Goal: Information Seeking & Learning: Check status

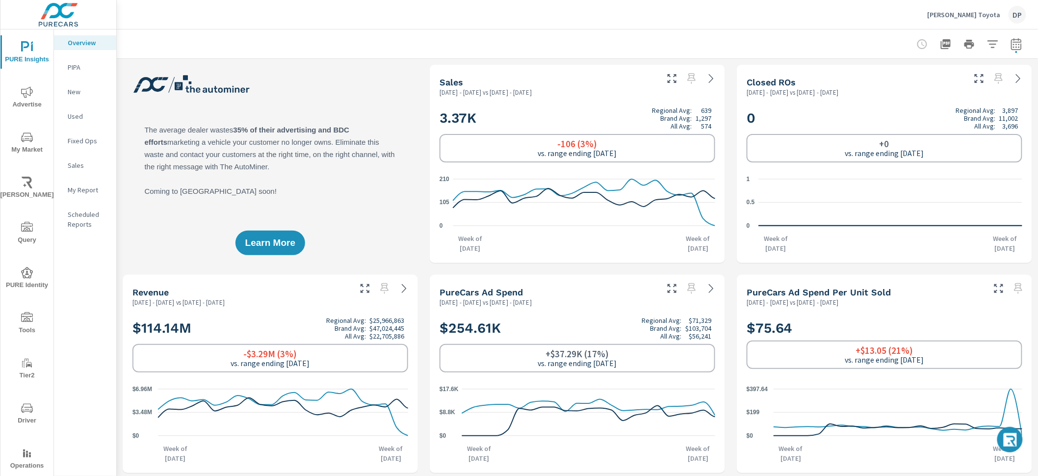
scroll to position [0, 0]
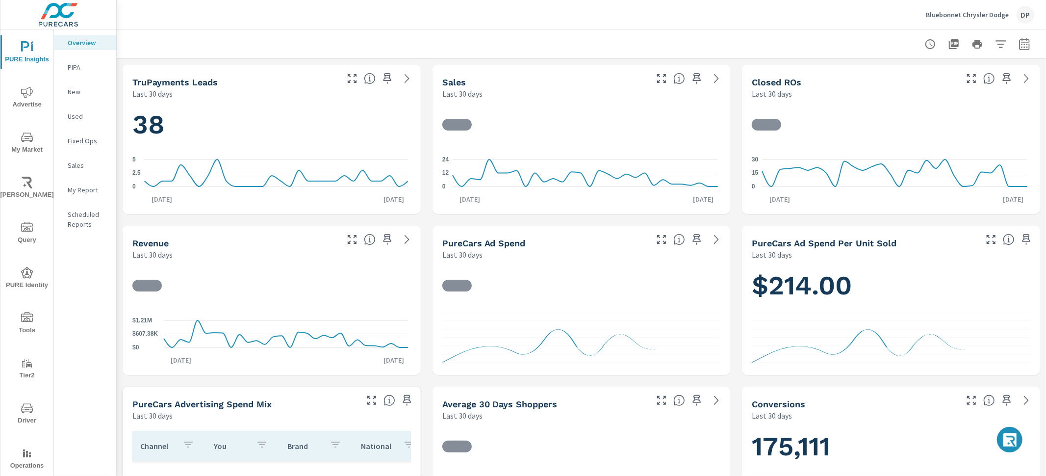
click at [1000, 21] on div "Bluebonnet Chrysler Dodge DP" at bounding box center [980, 15] width 108 height 18
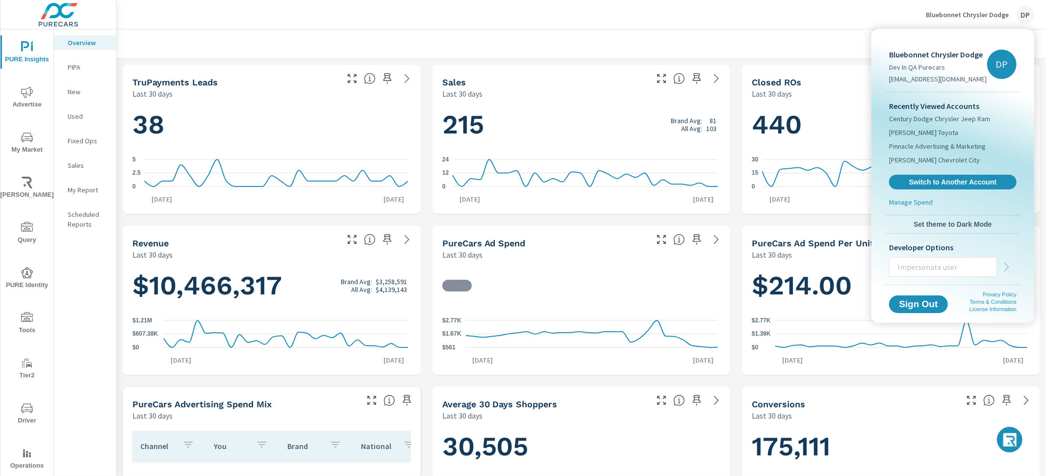
click at [942, 267] on input "text" at bounding box center [942, 266] width 107 height 25
paste input "stephenp@purecars.com"
type input "stephenp@purecars.com"
click at [1010, 268] on icon "button" at bounding box center [1007, 267] width 12 height 12
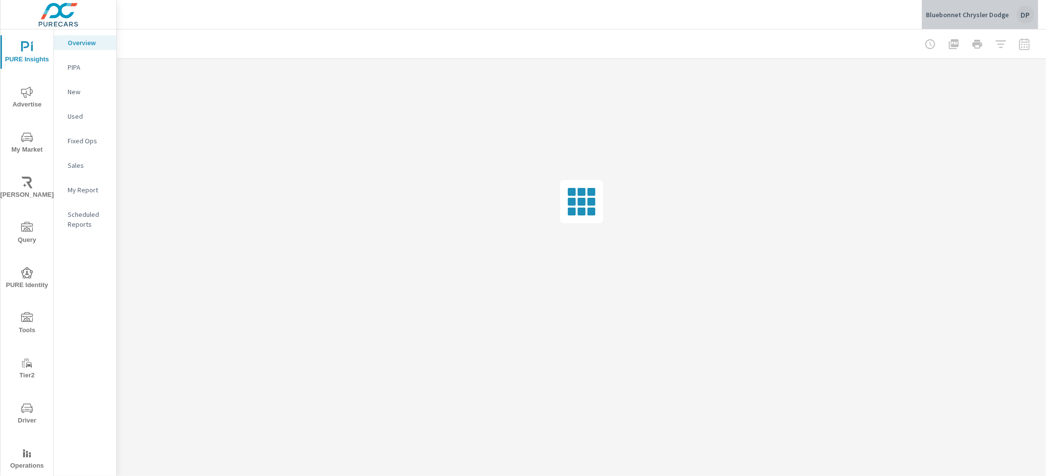
click at [1033, 20] on div "Bluebonnet Chrysler Dodge DP" at bounding box center [980, 15] width 108 height 18
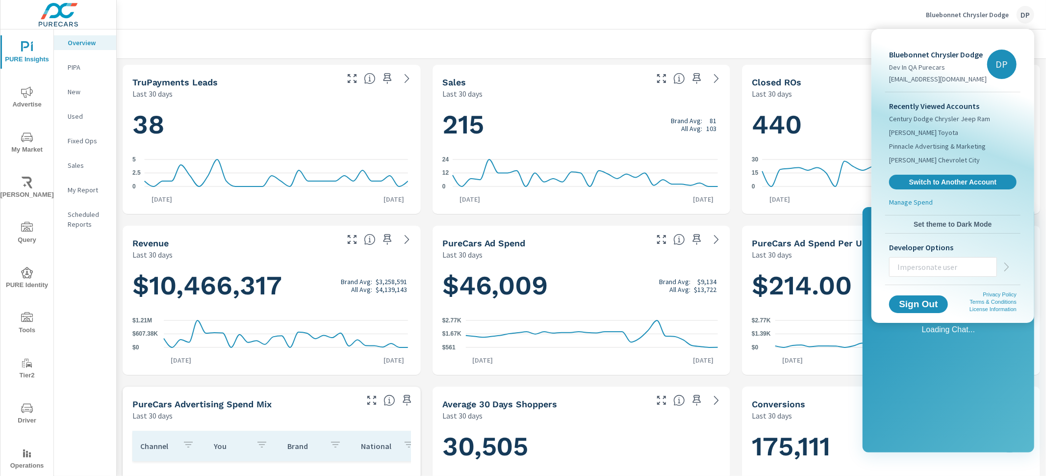
click at [805, 17] on div at bounding box center [523, 238] width 1046 height 476
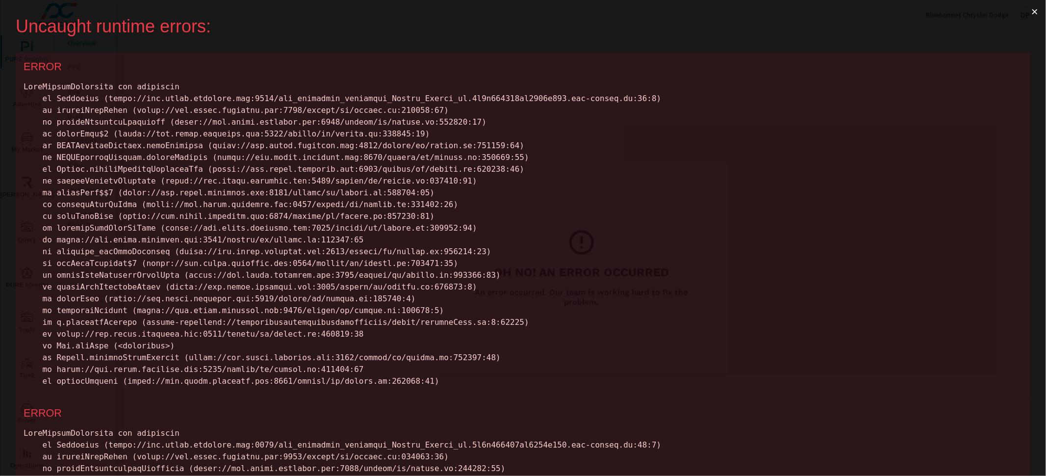
click at [1032, 13] on button "×" at bounding box center [1034, 12] width 23 height 24
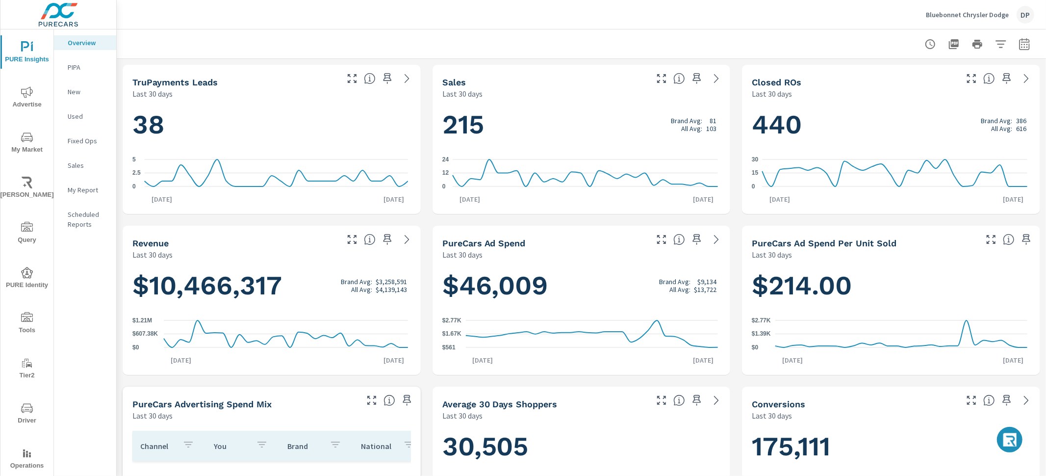
scroll to position [38, 0]
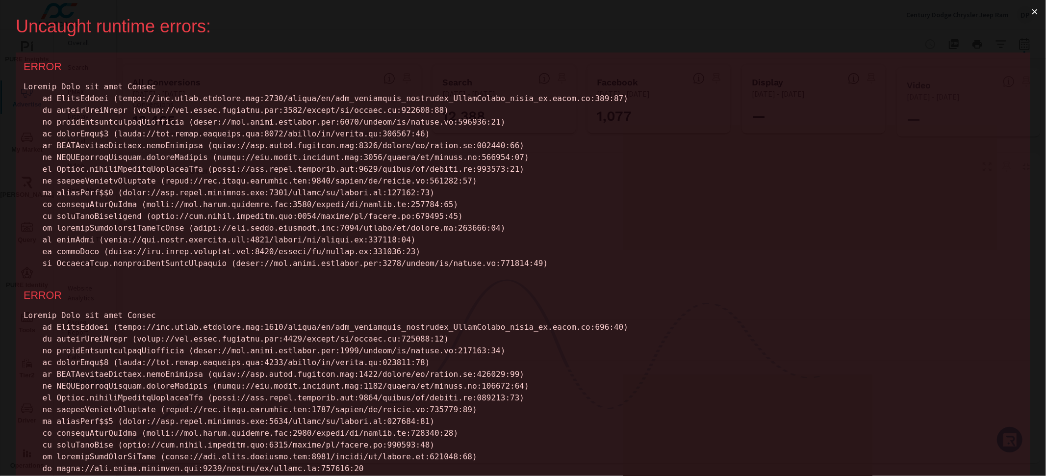
scroll to position [74, 0]
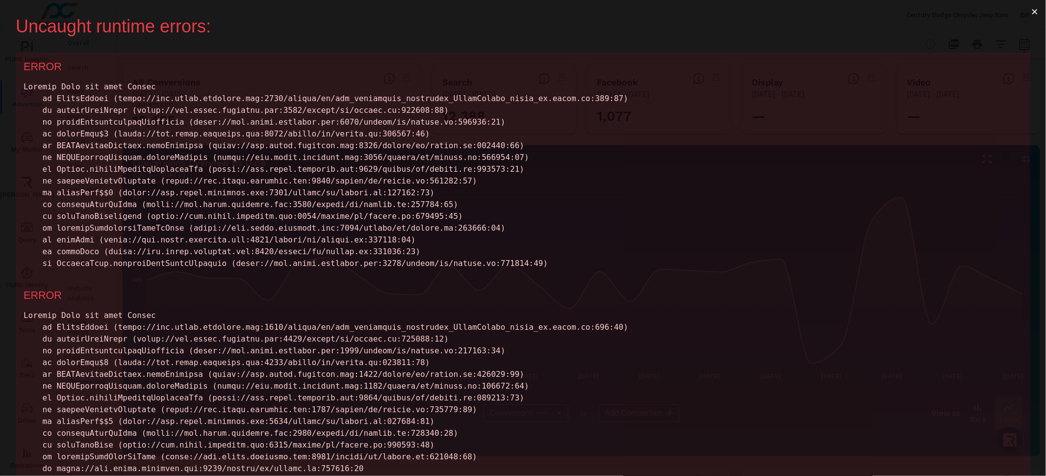
click at [1023, 16] on button "×" at bounding box center [1034, 12] width 23 height 24
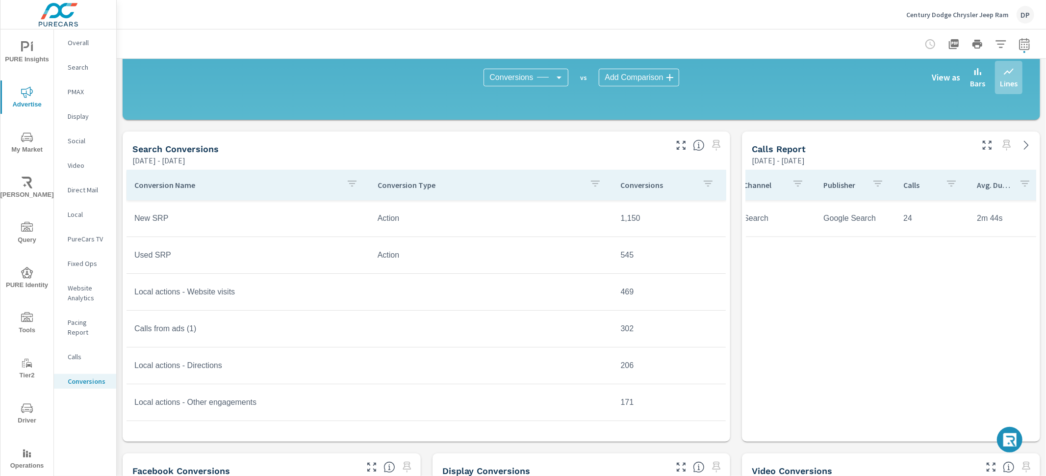
scroll to position [0, 17]
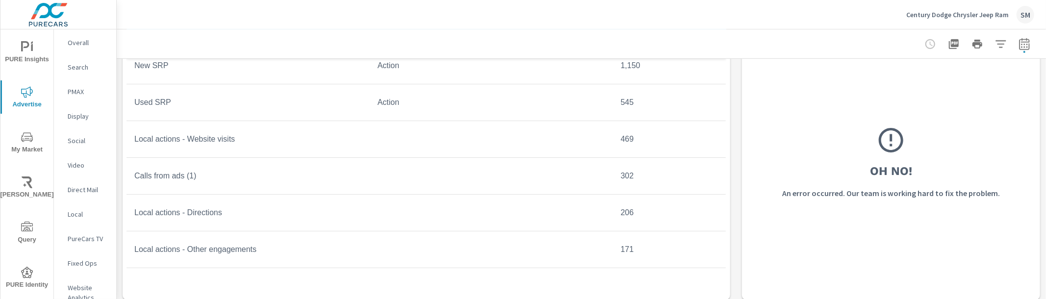
scroll to position [458, 0]
